Goal: Communication & Community: Answer question/provide support

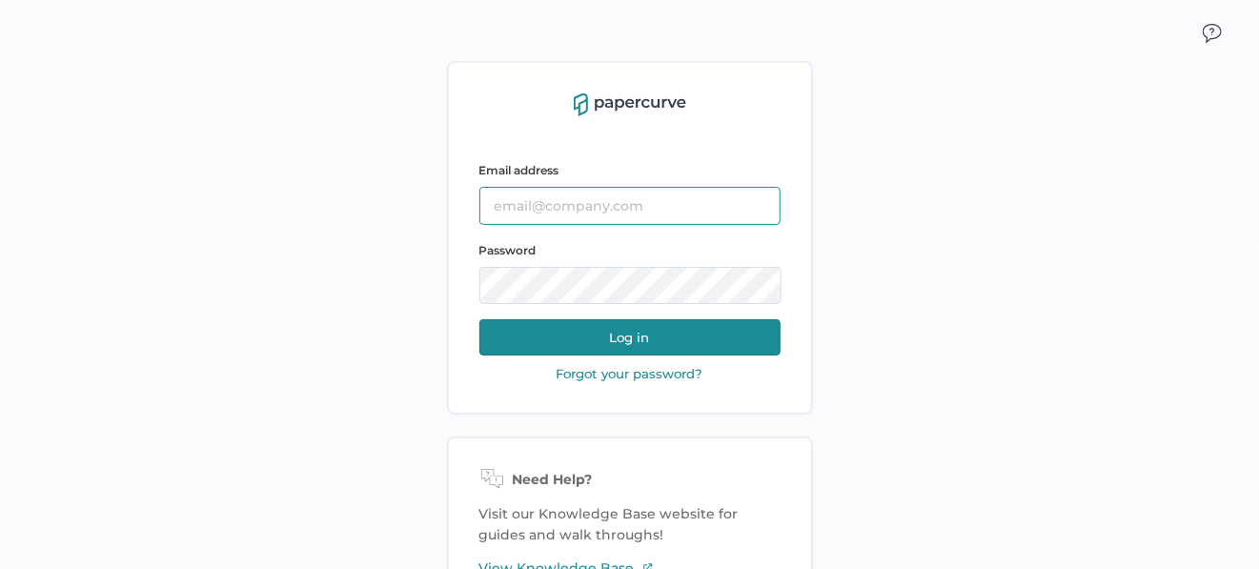
type input "[EMAIL_ADDRESS][DOMAIN_NAME]"
click at [628, 342] on button "Log in" at bounding box center [629, 337] width 301 height 36
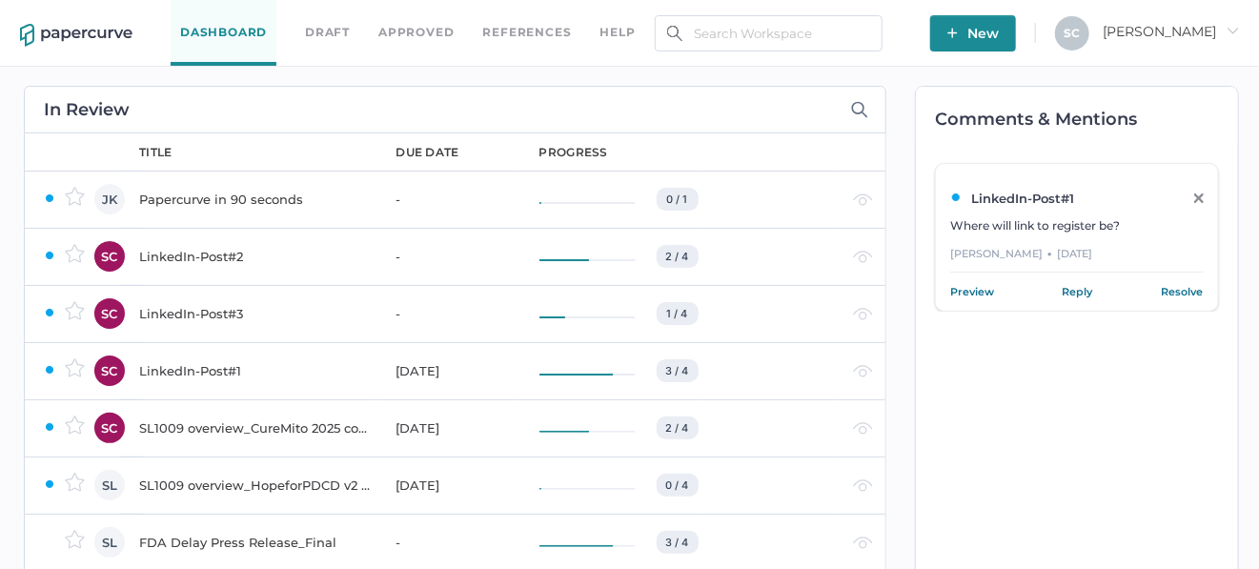
click at [1092, 292] on link "Reply" at bounding box center [1077, 291] width 30 height 19
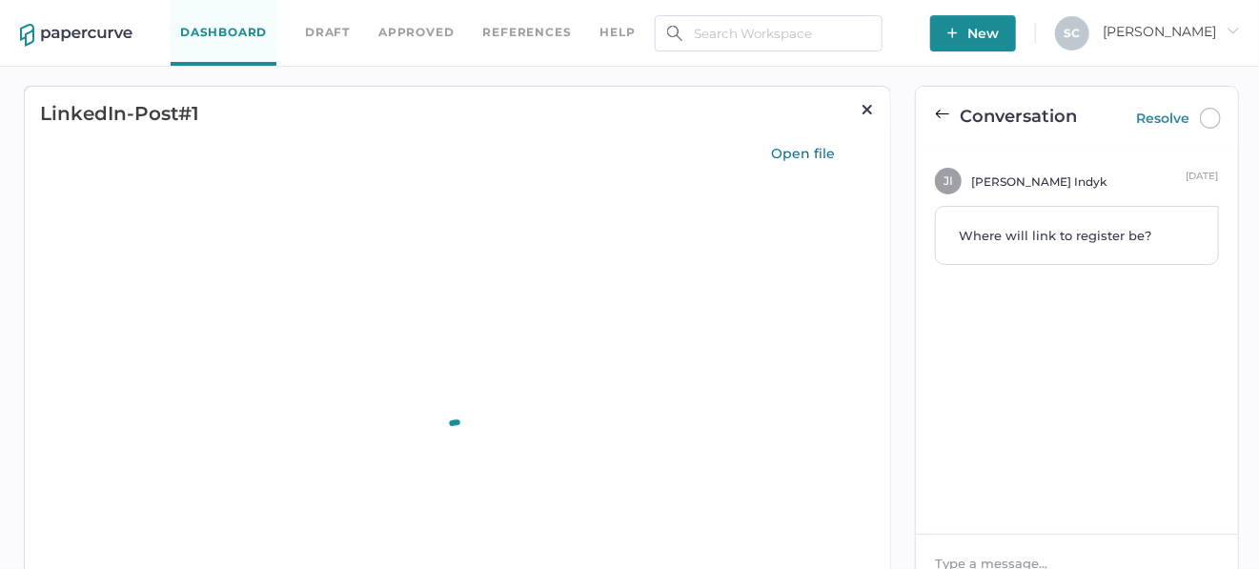
type input "96"
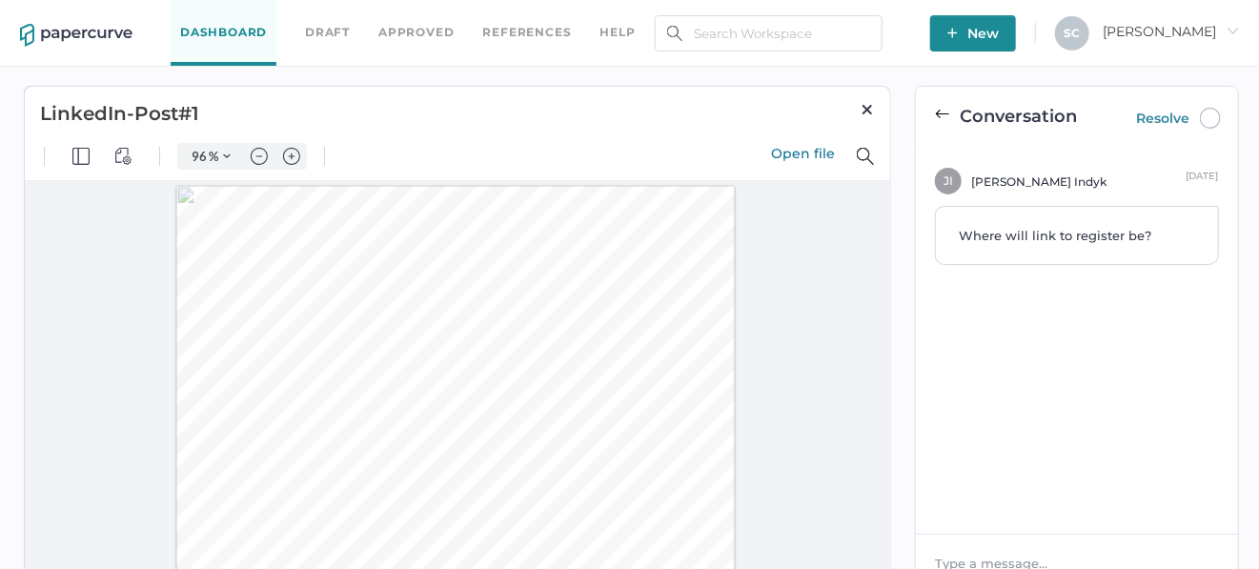
click at [999, 235] on span "Where will link to register be?" at bounding box center [1054, 235] width 192 height 15
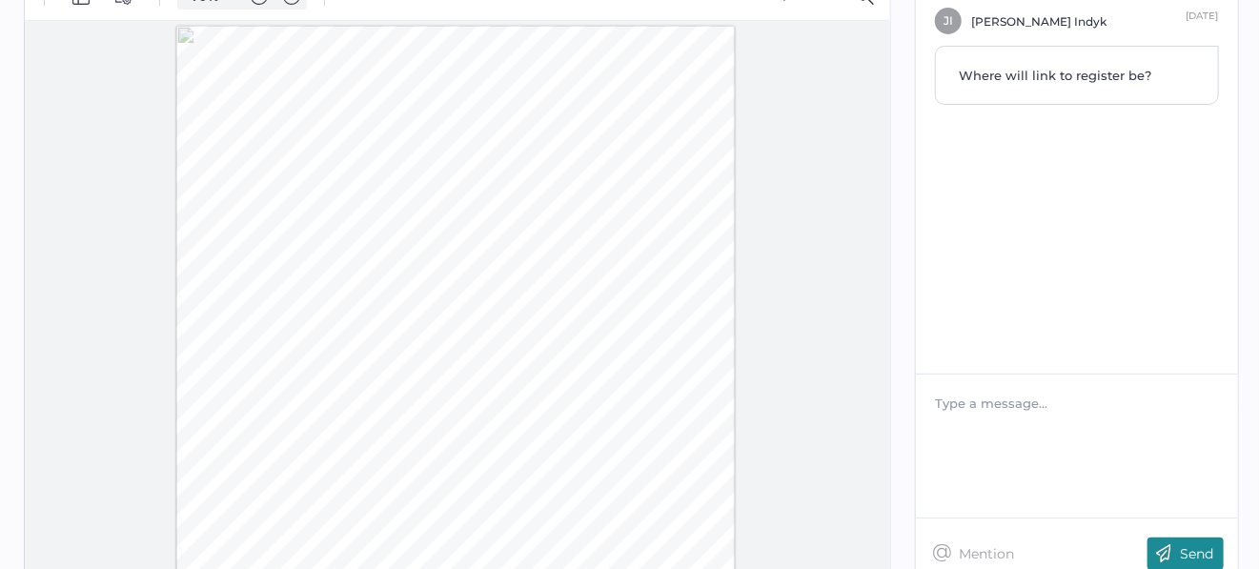
scroll to position [191, 0]
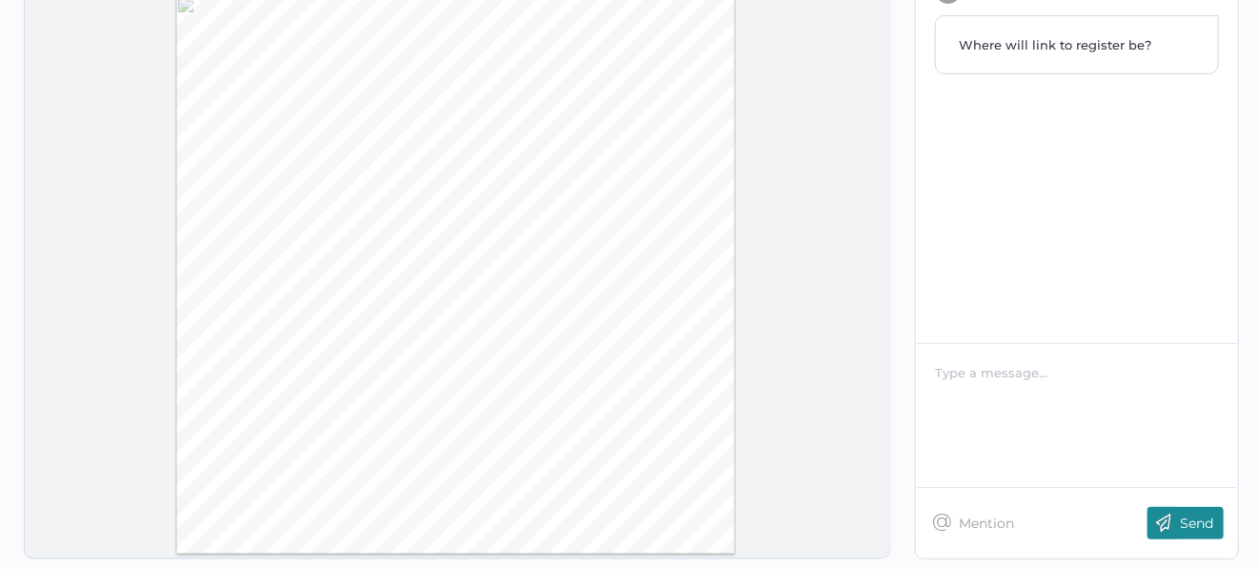
click at [1001, 373] on div at bounding box center [1077, 372] width 283 height 19
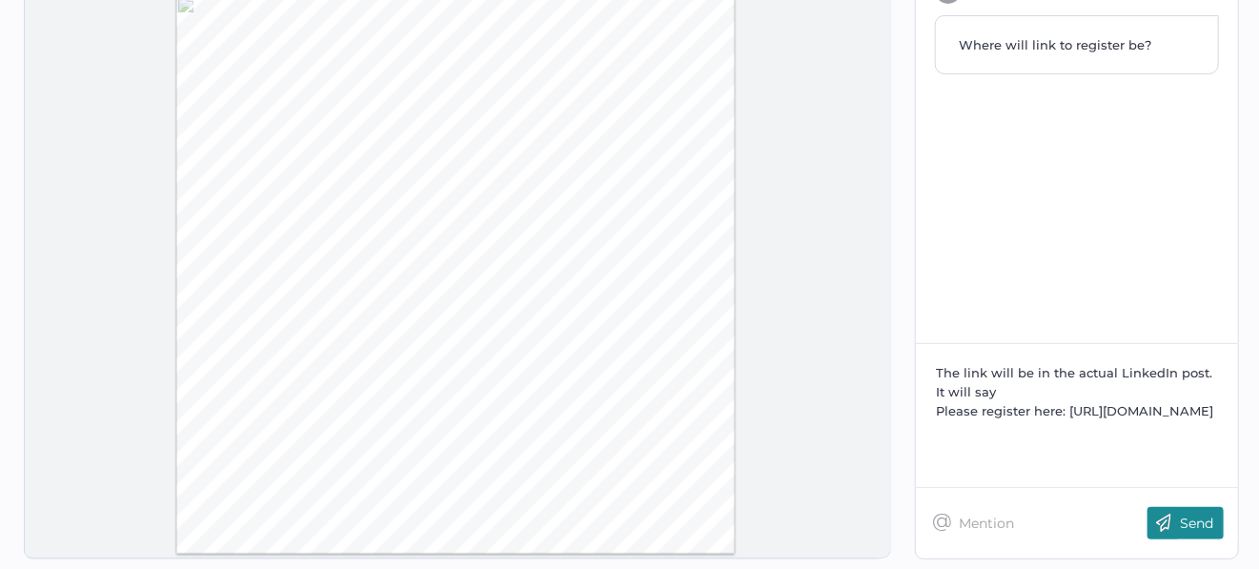
click at [1180, 519] on img at bounding box center [1163, 523] width 33 height 32
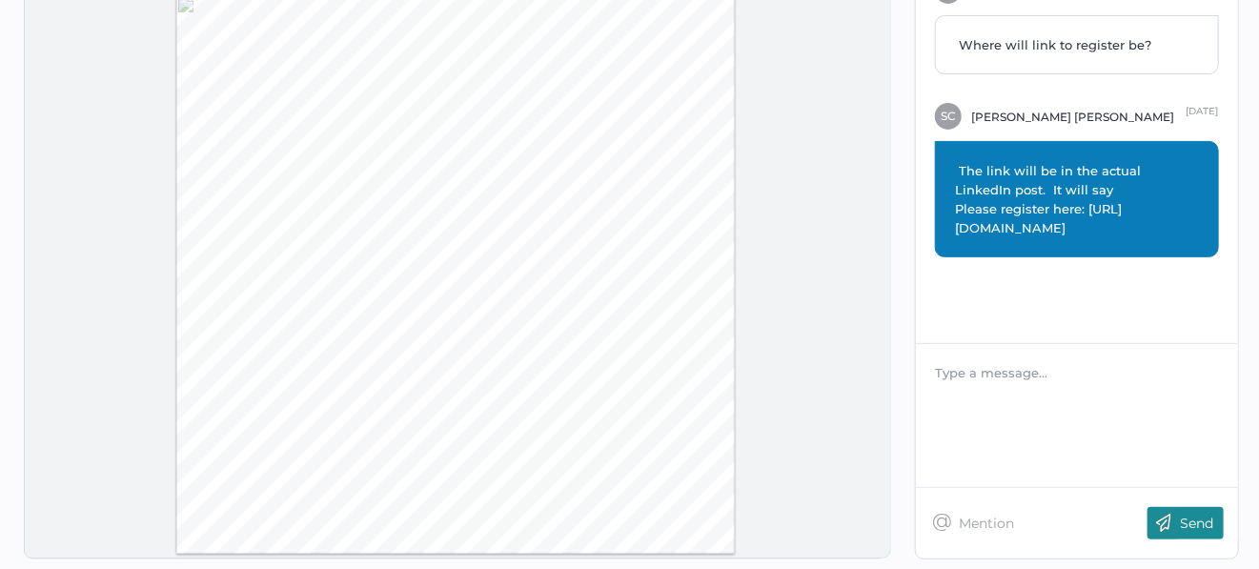
click at [1195, 516] on p "Send" at bounding box center [1196, 522] width 33 height 17
